Goal: Task Accomplishment & Management: Complete application form

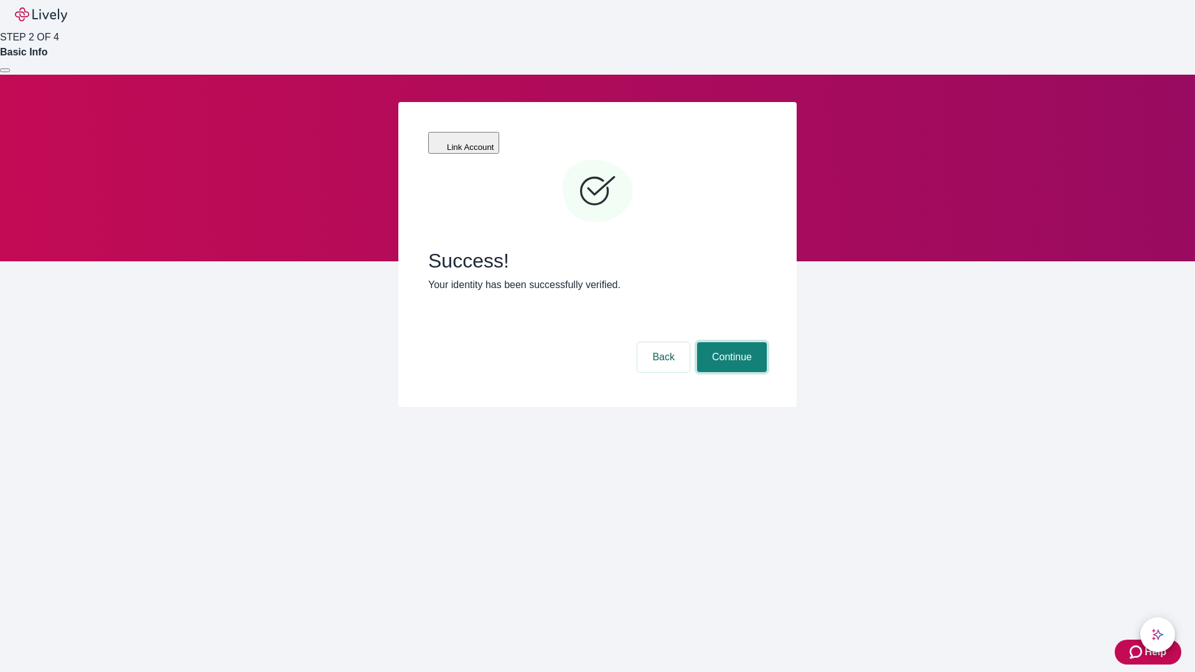
click at [730, 342] on button "Continue" at bounding box center [732, 357] width 70 height 30
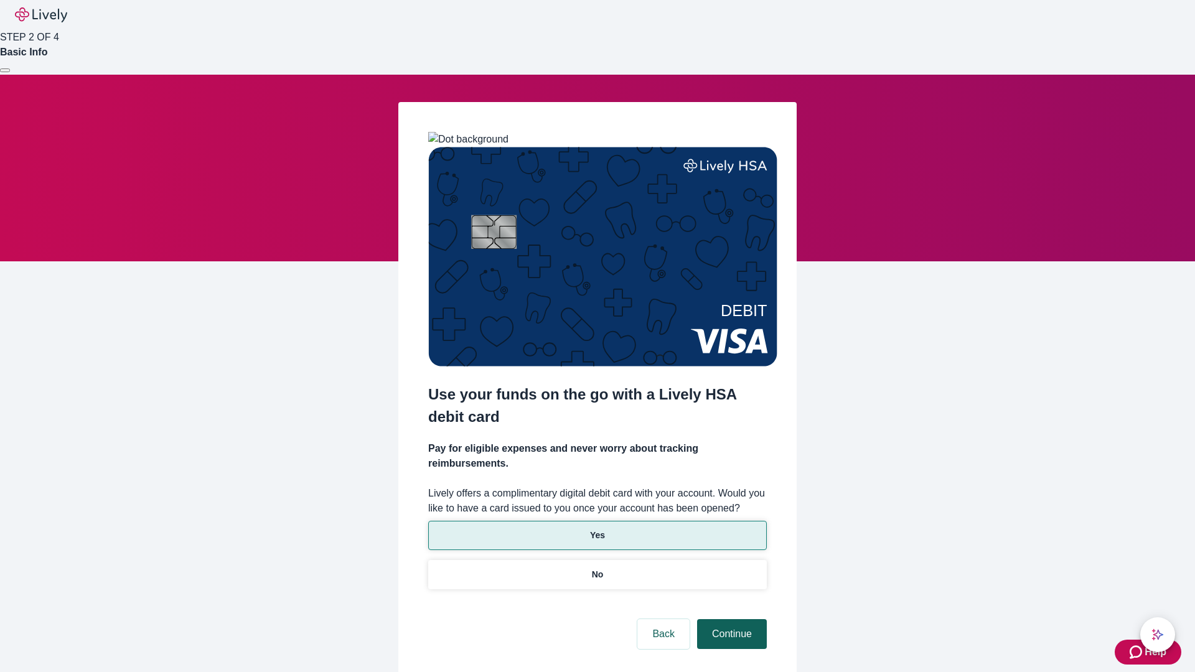
click at [597, 568] on p "No" at bounding box center [598, 574] width 12 height 13
click at [730, 619] on button "Continue" at bounding box center [732, 634] width 70 height 30
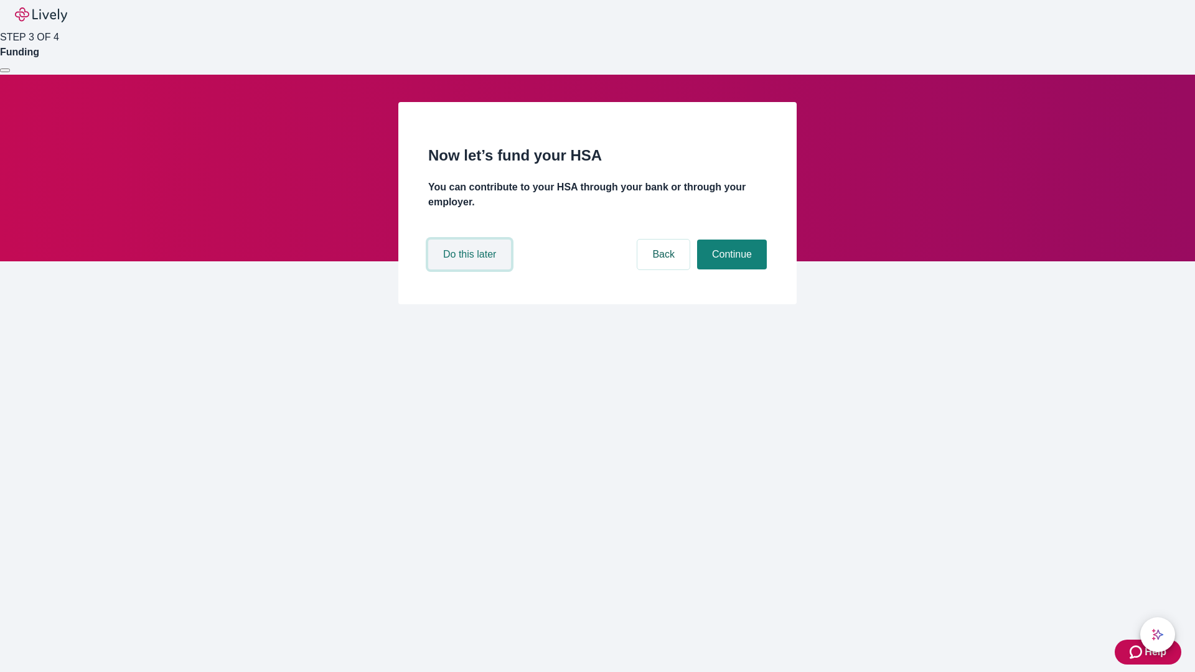
click at [471, 270] on button "Do this later" at bounding box center [469, 255] width 83 height 30
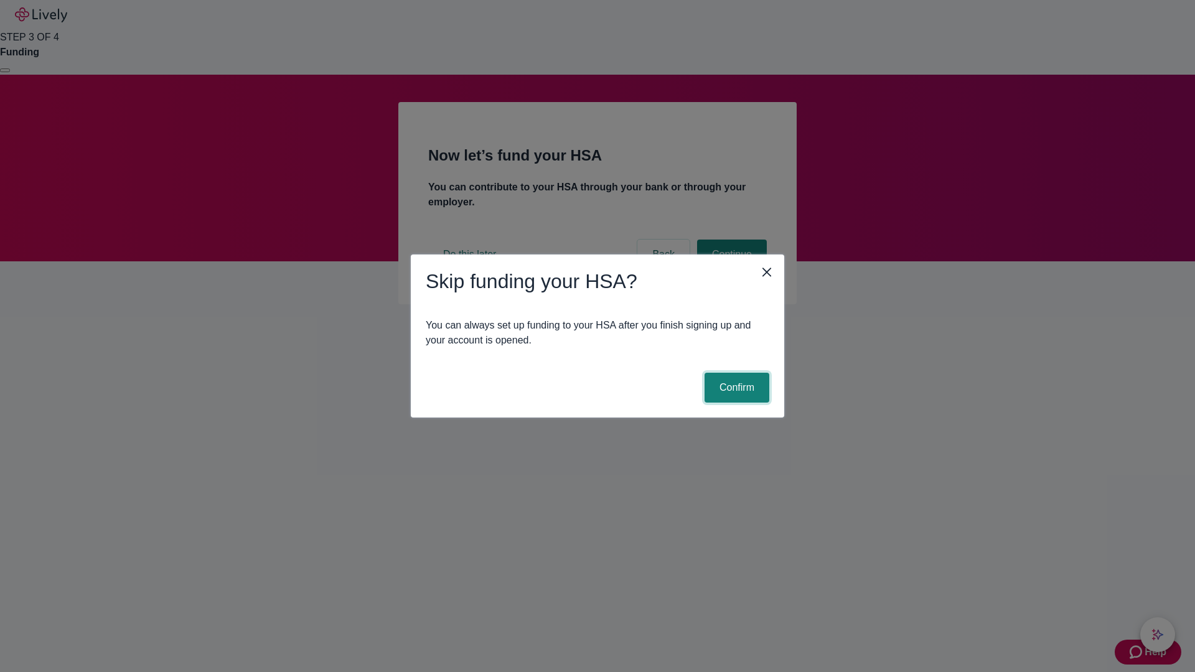
click at [735, 388] on button "Confirm" at bounding box center [737, 388] width 65 height 30
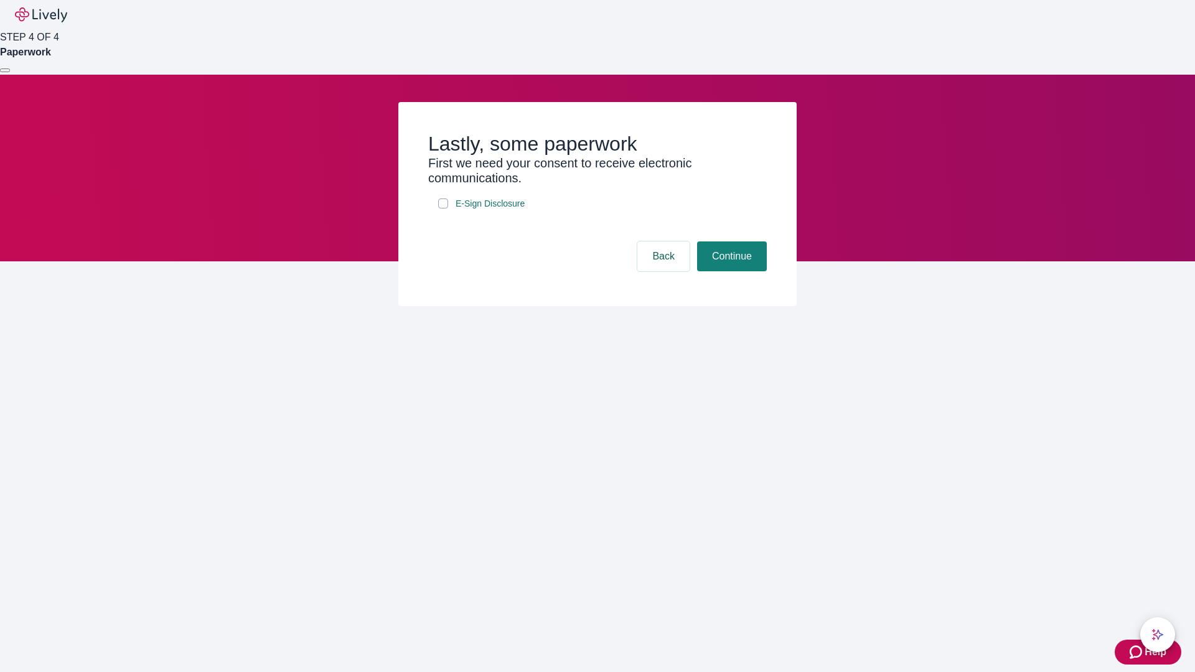
click at [443, 209] on input "E-Sign Disclosure" at bounding box center [443, 204] width 10 height 10
checkbox input "true"
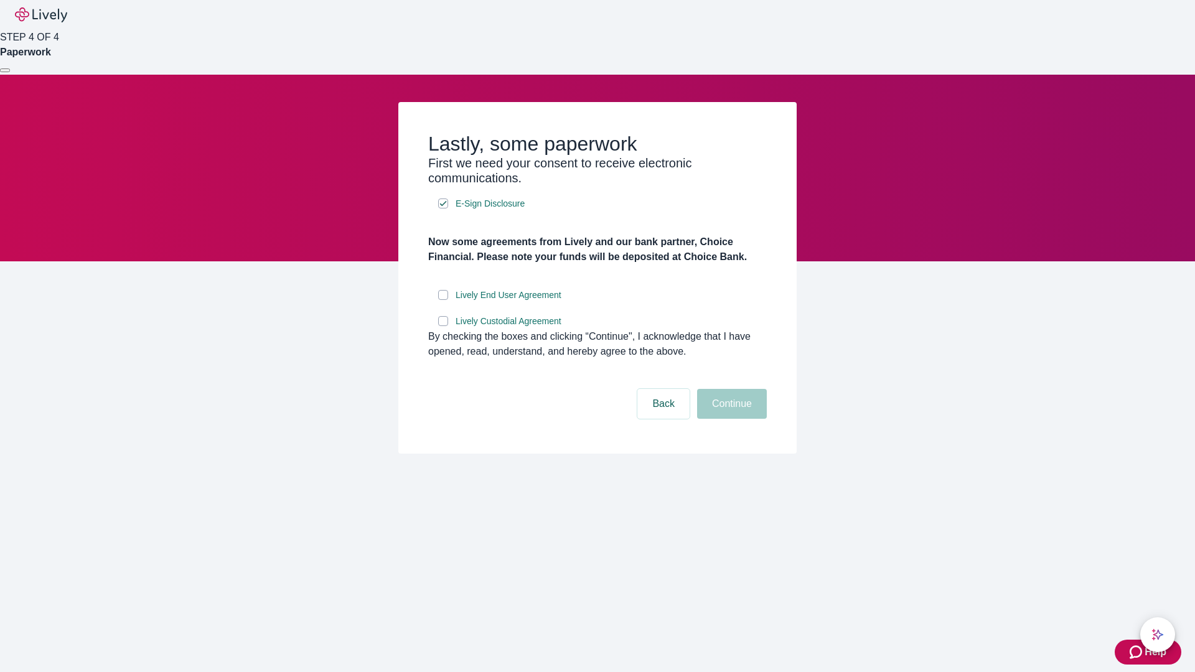
click at [443, 300] on input "Lively End User Agreement" at bounding box center [443, 295] width 10 height 10
checkbox input "true"
click at [443, 326] on input "Lively Custodial Agreement" at bounding box center [443, 321] width 10 height 10
checkbox input "true"
click at [730, 419] on button "Continue" at bounding box center [732, 404] width 70 height 30
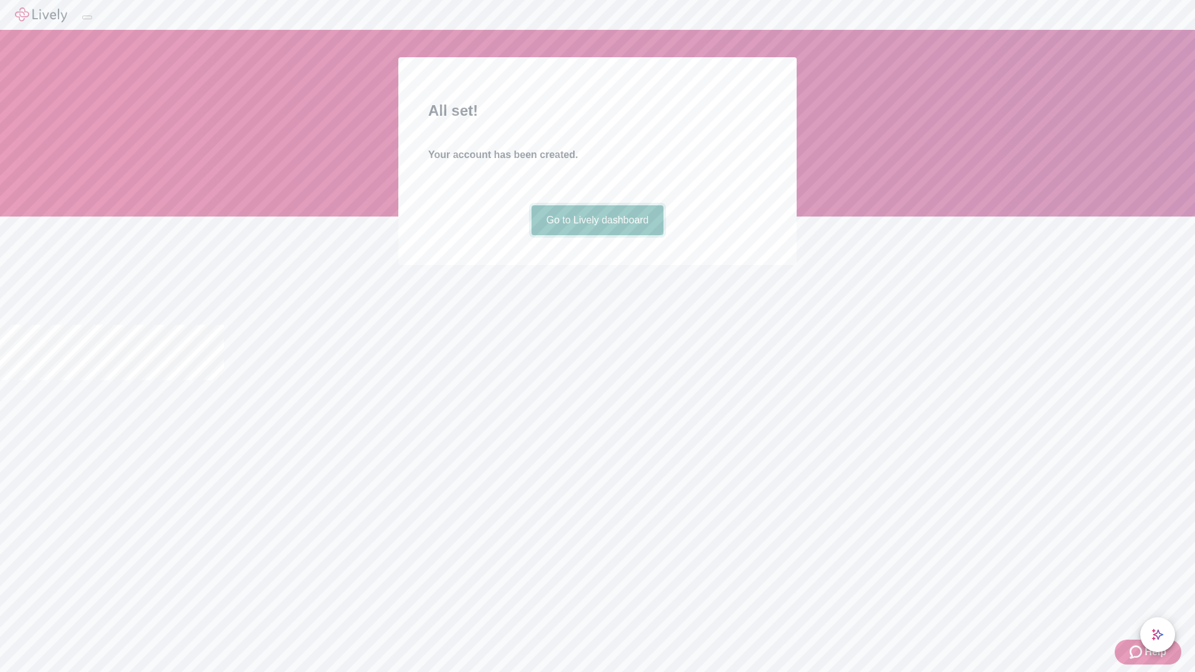
click at [597, 235] on link "Go to Lively dashboard" at bounding box center [598, 220] width 133 height 30
